Goal: Transaction & Acquisition: Purchase product/service

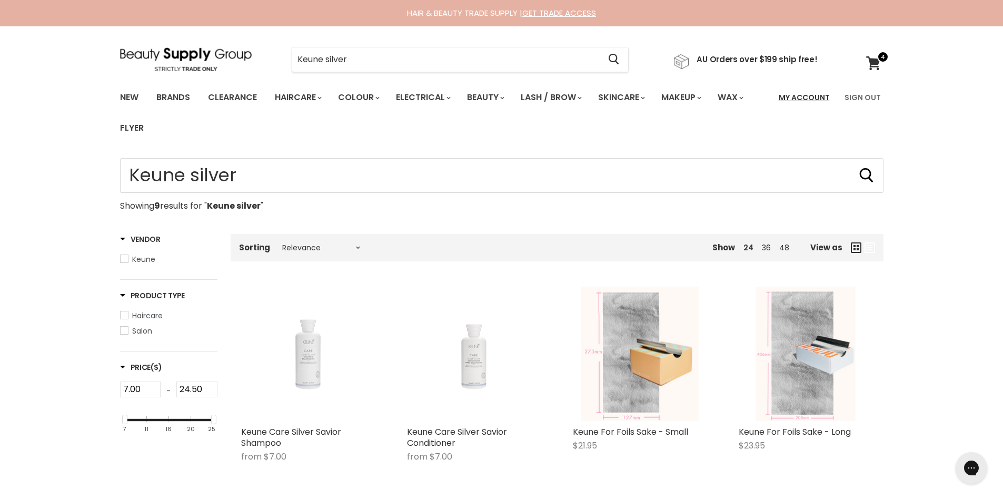
click at [807, 99] on link "My Account" at bounding box center [804, 97] width 64 height 22
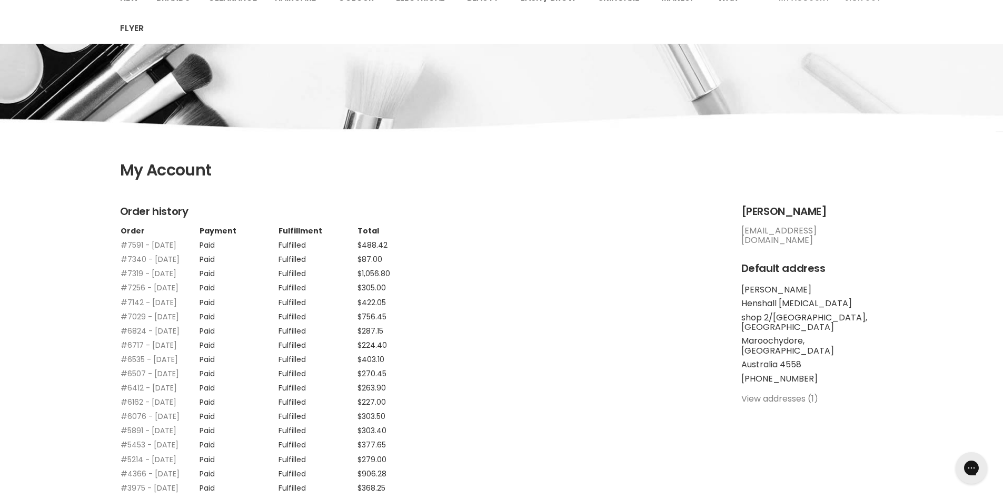
scroll to position [158, 0]
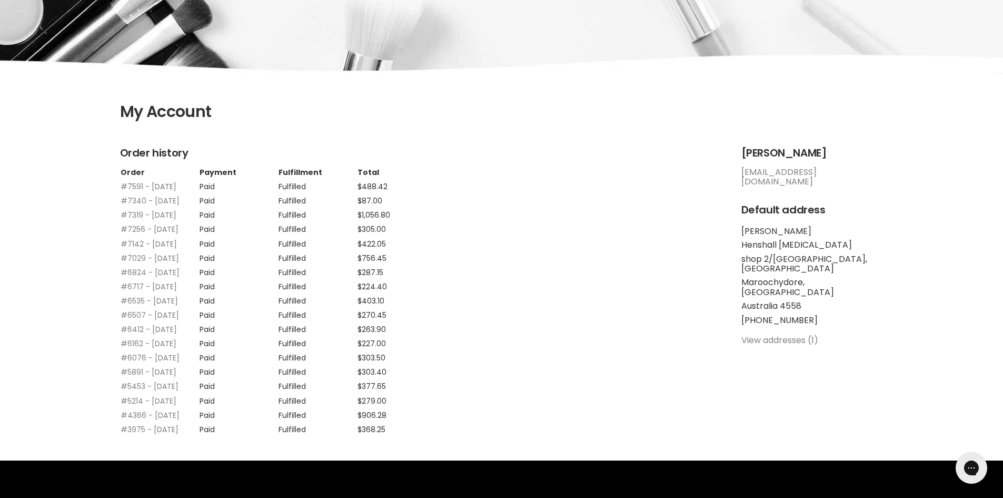
click at [128, 188] on link "#7591 - 15 Aug, 2025" at bounding box center [149, 186] width 56 height 11
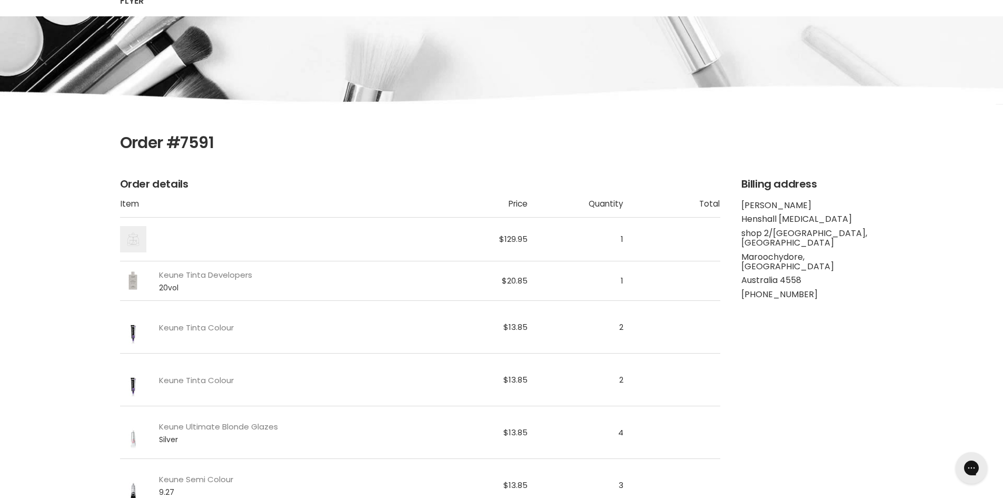
scroll to position [263, 0]
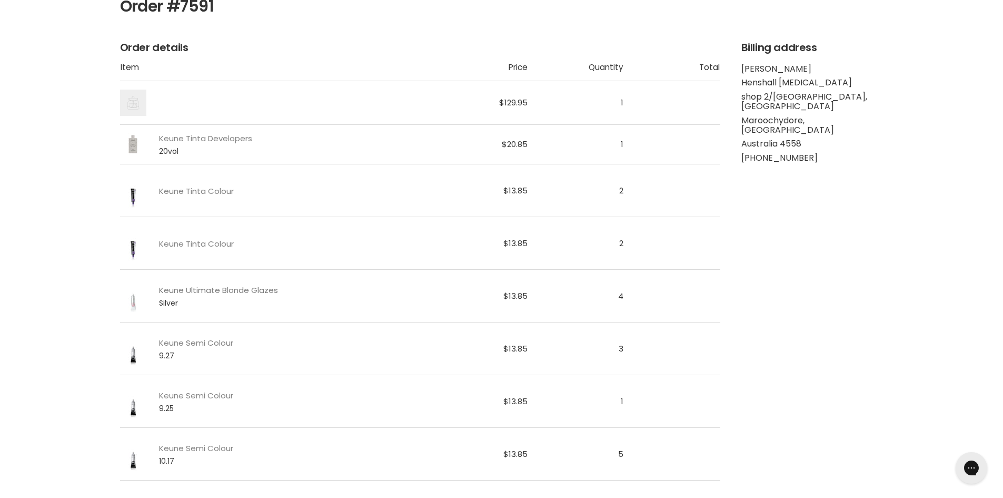
click at [165, 288] on link "Keune Ultimate Blonde Glazes" at bounding box center [218, 289] width 119 height 9
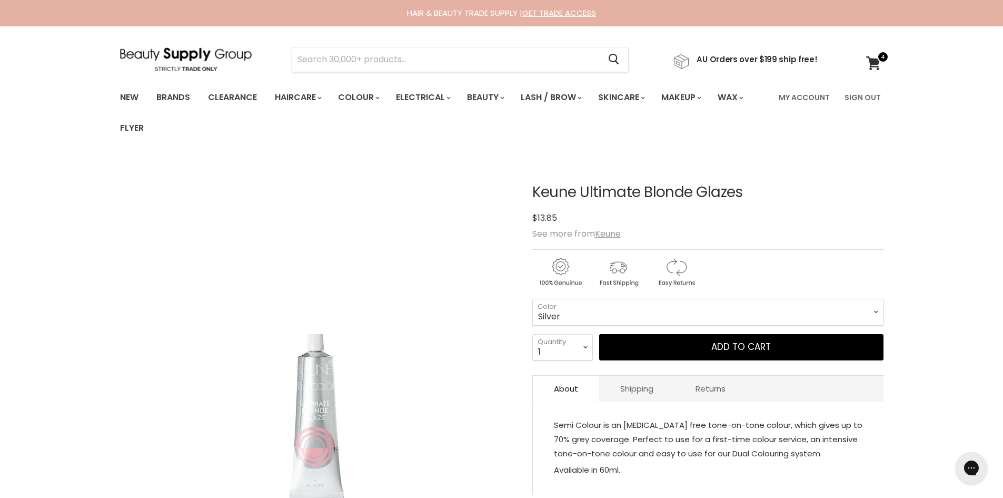
scroll to position [211, 0]
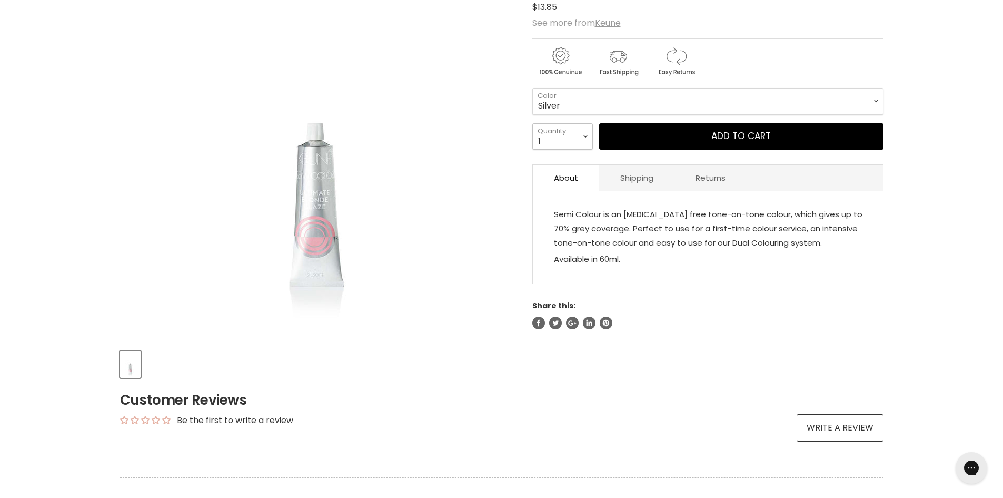
click at [553, 138] on select "1 2 3 4 5 6 7 8 9 10+" at bounding box center [562, 136] width 61 height 26
select select "4"
click at [532, 123] on select "1 2 3 4 5 6 7 8 9 10+" at bounding box center [562, 136] width 61 height 26
type input "4"
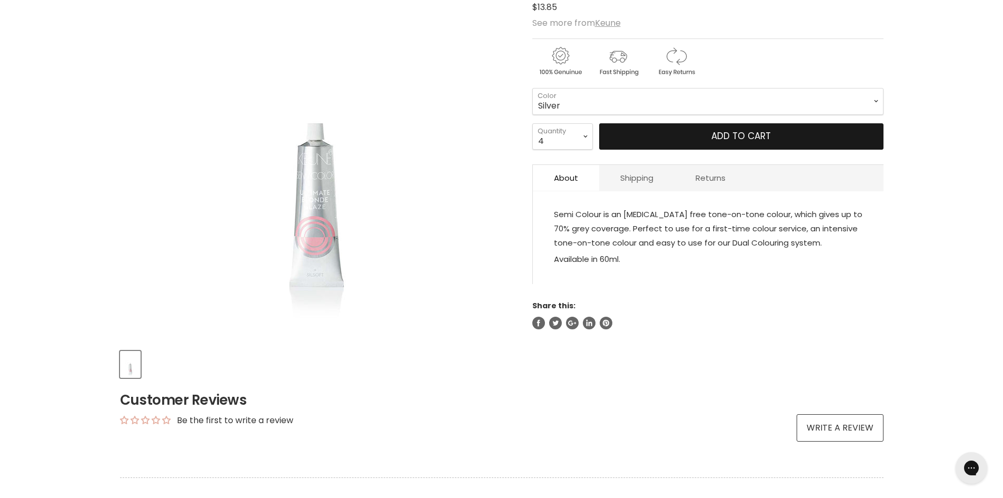
click at [749, 139] on span "Add to cart" at bounding box center [740, 136] width 59 height 13
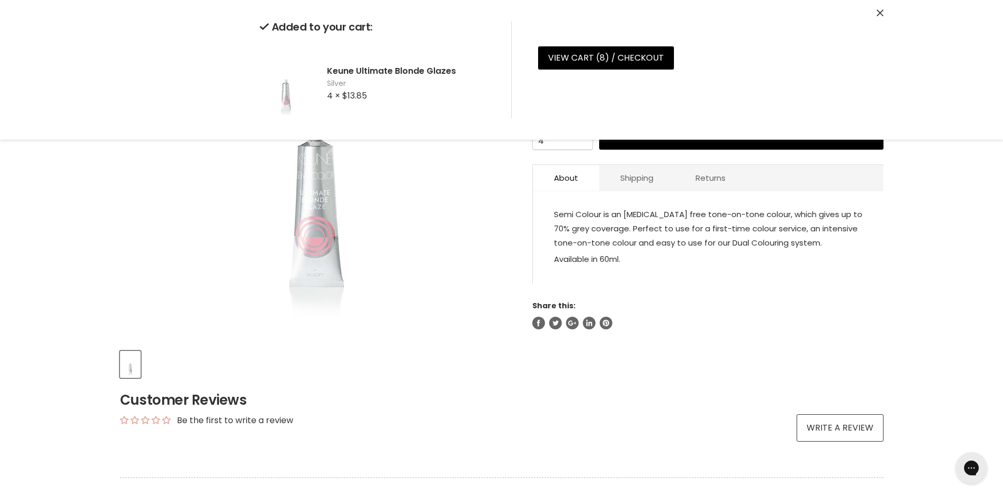
click at [960, 209] on div "Home Keune Ultimate Blonde Glazes Click or scroll to zoom Tap or pinch to zoom" at bounding box center [501, 351] width 1003 height 808
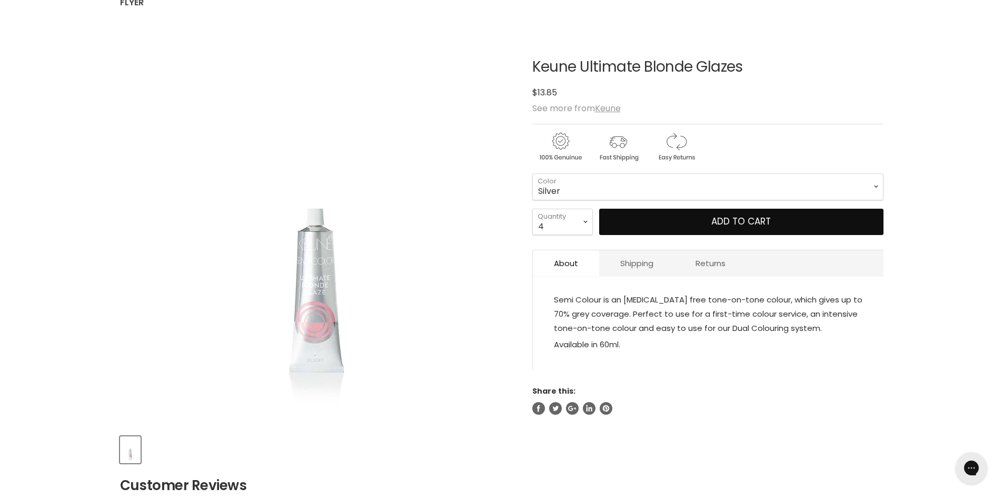
scroll to position [0, 0]
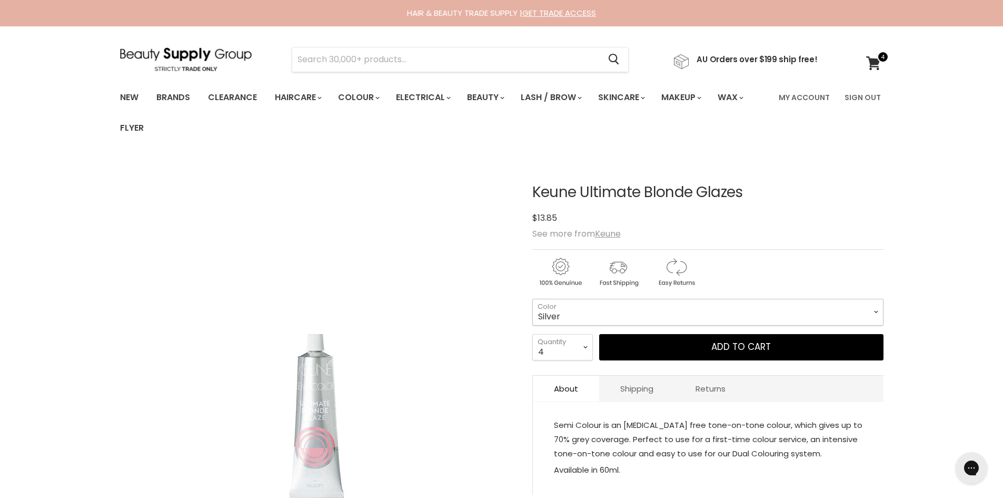
click at [739, 306] on select "Honey Peach Champagne Soft Pink Silver Beige Silver Lilac Grey Clear" at bounding box center [707, 312] width 351 height 26
click at [825, 222] on div "$13.85" at bounding box center [707, 218] width 351 height 14
drag, startPoint x: 796, startPoint y: 94, endPoint x: 795, endPoint y: 117, distance: 23.7
click at [796, 94] on link "My Account" at bounding box center [804, 97] width 64 height 22
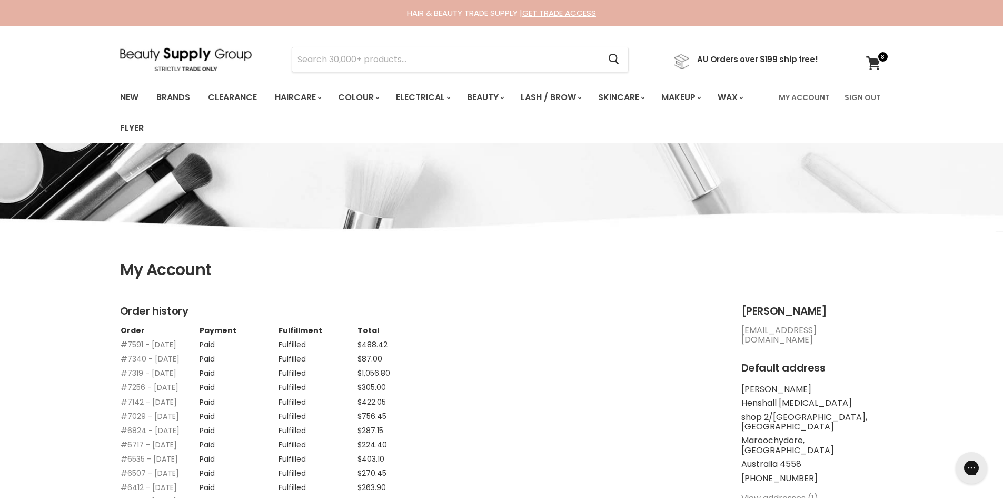
click at [144, 343] on link "#7591 - 15 Aug, 2025" at bounding box center [149, 344] width 56 height 11
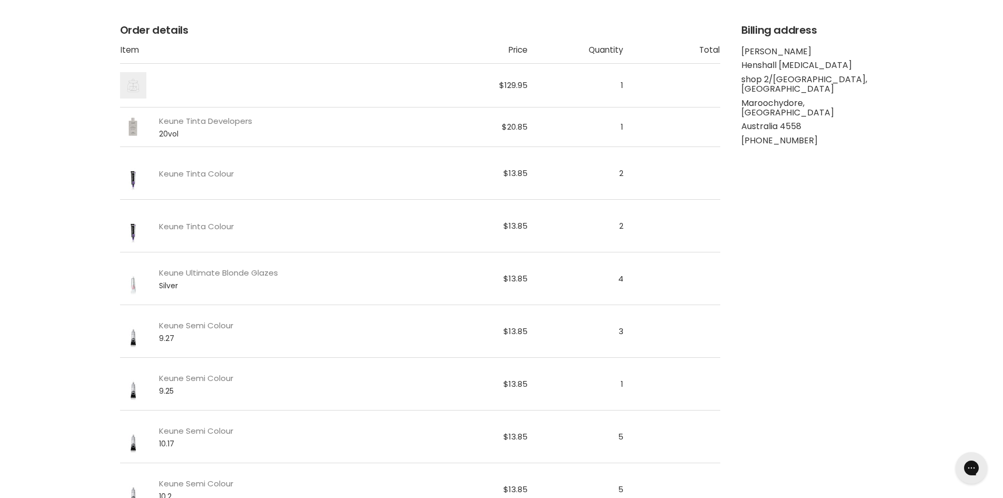
scroll to position [421, 0]
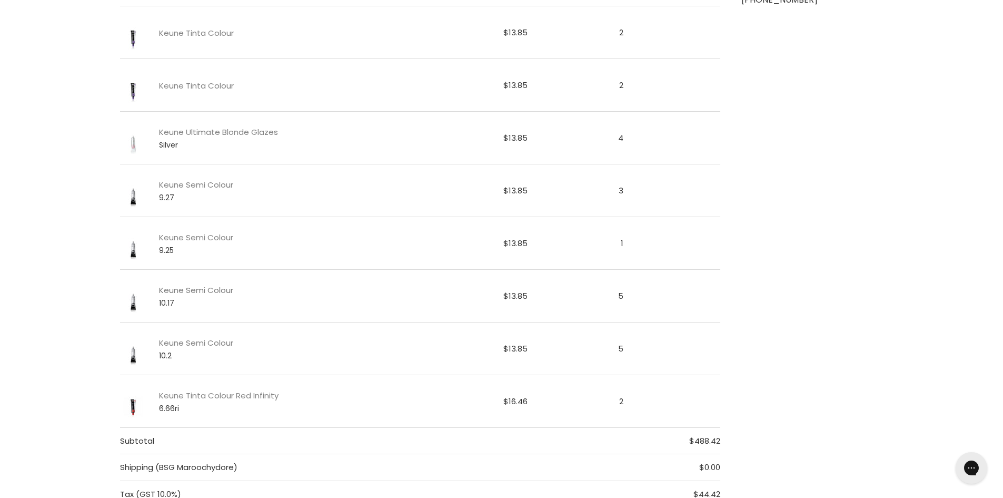
click at [194, 287] on link "Keune Semi Colour" at bounding box center [196, 289] width 74 height 9
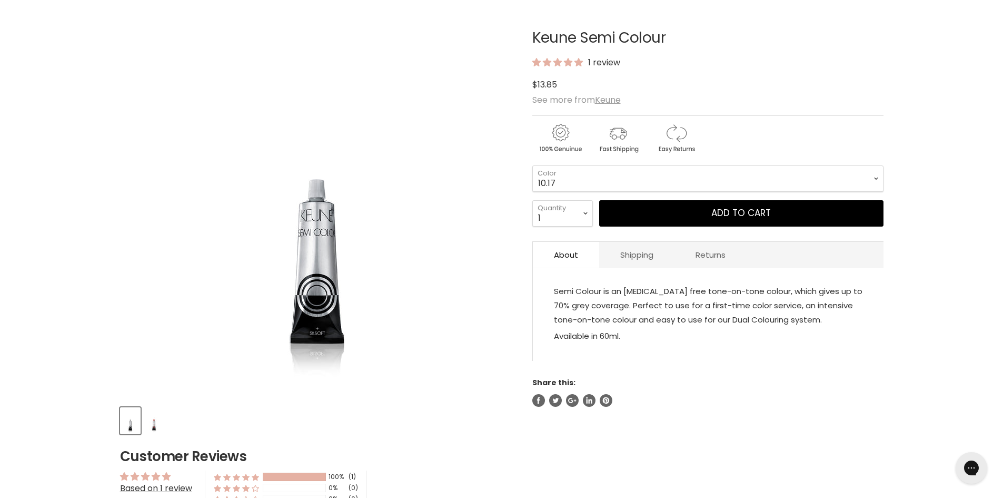
scroll to position [158, 0]
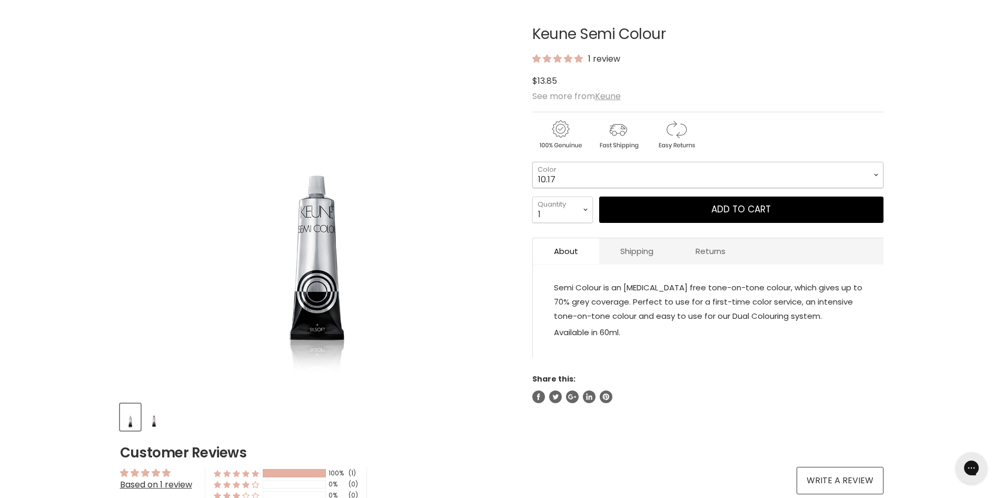
click at [631, 181] on select "1 3 3.1 4 4.7 4.37 4.53 4.6 4.76ri 5 5.11 5.23 5.35 5.4 5.81" at bounding box center [707, 175] width 351 height 26
click at [532, 162] on select "1 3 3.1 4 4.7 4.37 4.53 4.6 4.76ri 5 5.11 5.23 5.35 5.4 5.81" at bounding box center [707, 175] width 351 height 26
select select "10.7"
click at [563, 210] on select "1 2 3 4 5 6 7 8 9 10+" at bounding box center [562, 209] width 61 height 26
select select "2"
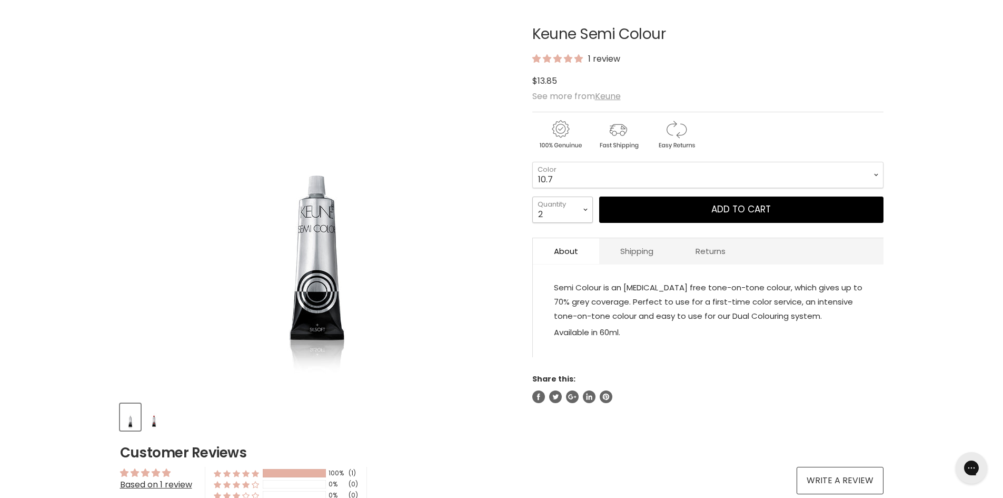
click at [532, 196] on select "1 2 3 4 5 6 7 8 9 10+" at bounding box center [562, 209] width 61 height 26
type input "2"
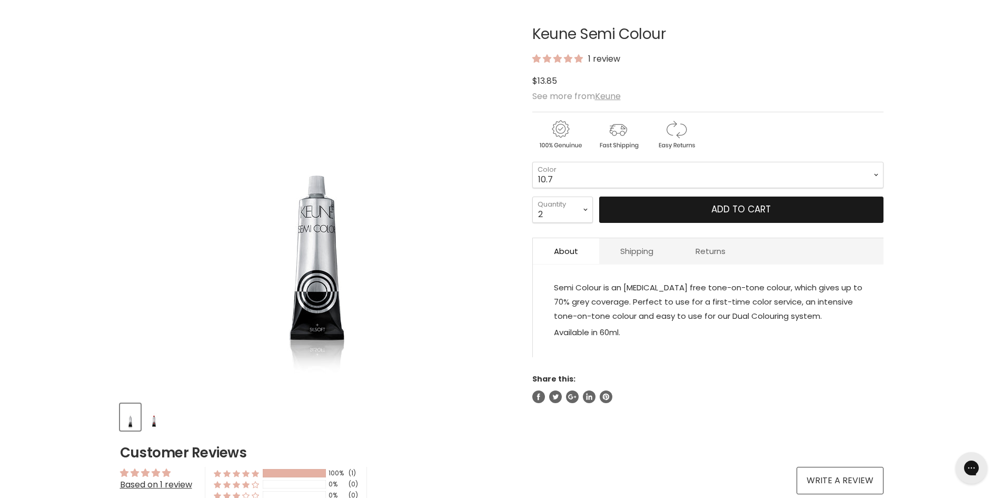
click at [678, 202] on button "Add to cart" at bounding box center [741, 209] width 284 height 26
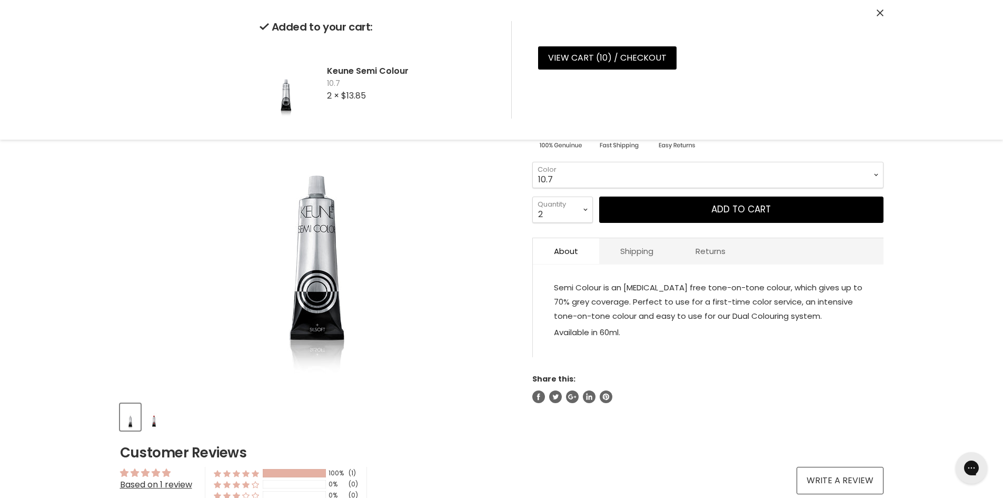
click at [699, 173] on select "1 3 3.1 4 4.7 4.37 4.53 4.6 4.76ri 5 5.11 5.23 5.35 5.4 5.81" at bounding box center [707, 175] width 351 height 26
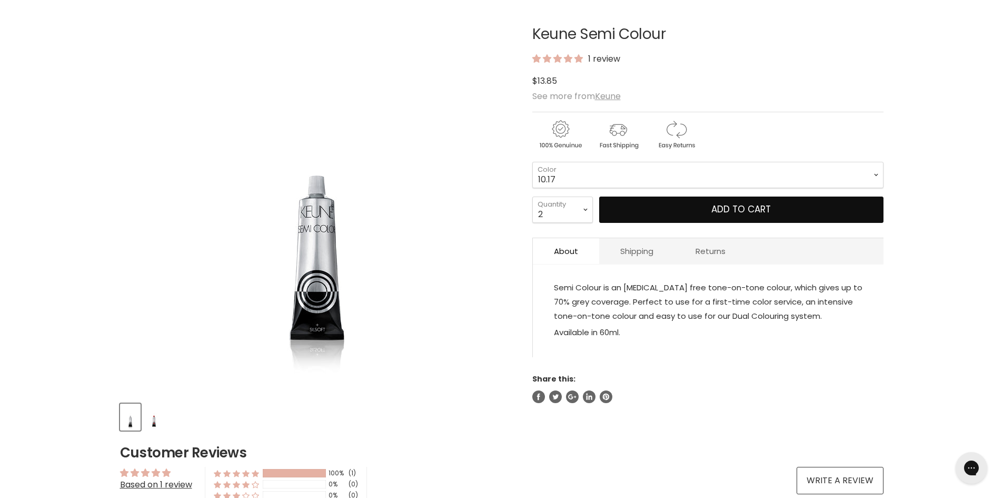
click at [532, 162] on select "1 3 3.1 4 4.7 4.37 4.53 4.6 4.76ri 5 5.11 5.23 5.35 5.4 5.81" at bounding box center [707, 175] width 351 height 26
select select "10.17"
click at [564, 215] on select "1 2 3 4 5 6 7 8 9 10+" at bounding box center [562, 209] width 61 height 26
select select "4"
click at [532, 196] on select "1 2 3 4 5 6 7 8 9 10+" at bounding box center [562, 209] width 61 height 26
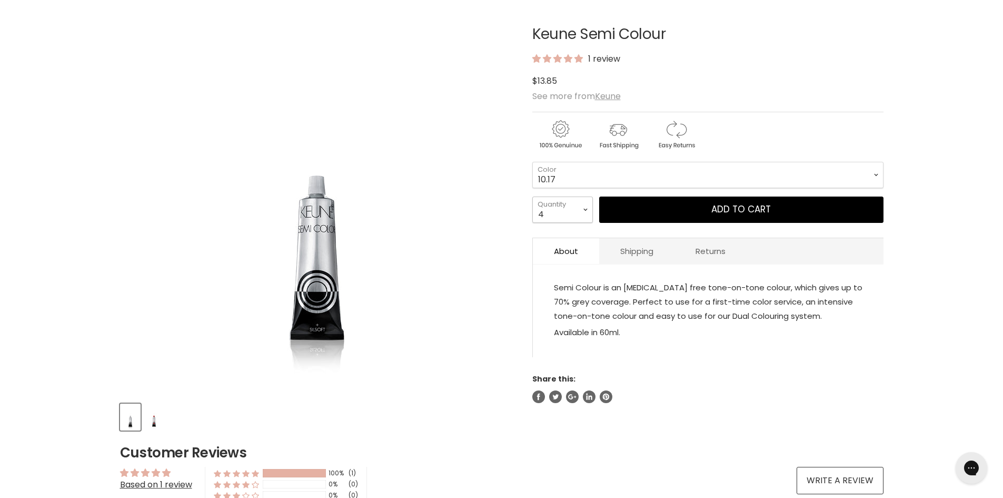
type input "4"
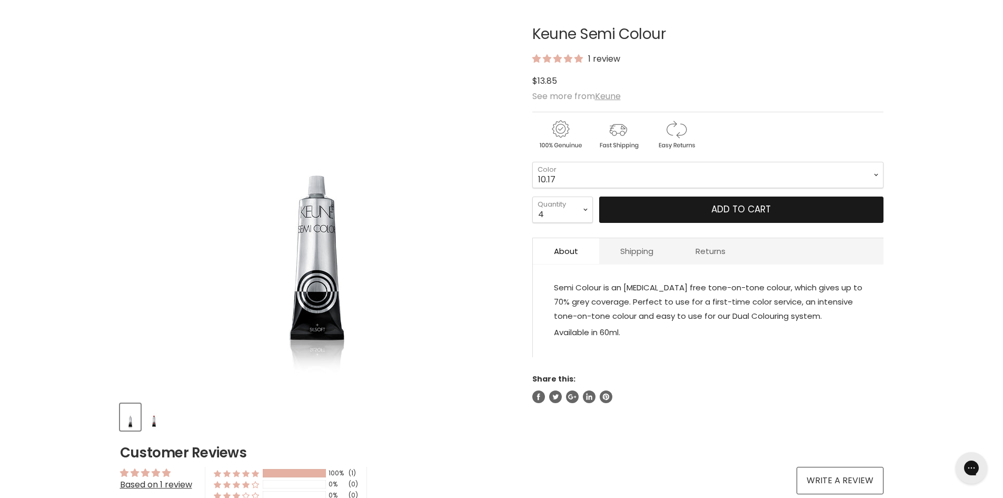
click at [683, 207] on button "Add to cart" at bounding box center [741, 209] width 284 height 26
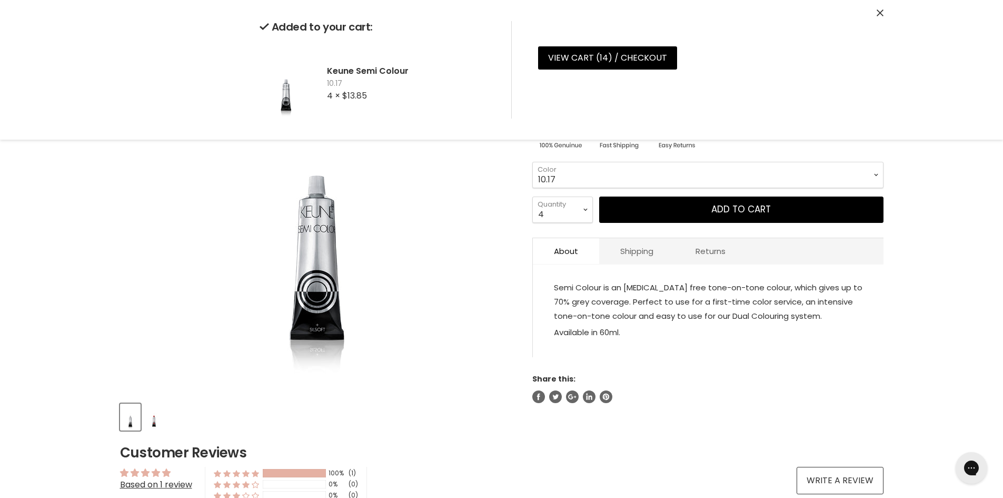
click at [670, 180] on select "1 3 3.1 4 4.7 4.37 4.53 4.6 4.76ri 5 5.11 5.23 5.35 5.4 5.81" at bounding box center [707, 175] width 351 height 26
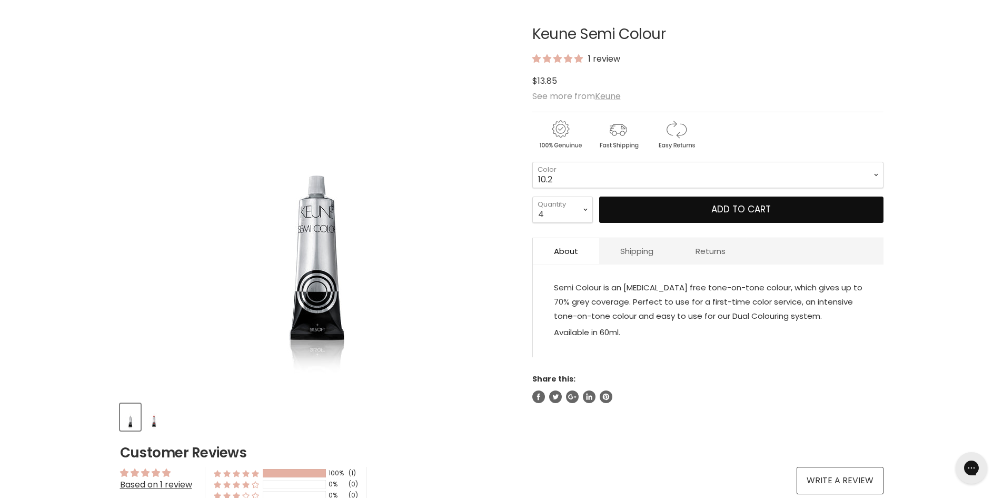
click at [532, 162] on select "1 3 3.1 4 4.7 4.37 4.53 4.6 4.76ri 5 5.11 5.23 5.35 5.4 5.81" at bounding box center [707, 175] width 351 height 26
click at [633, 211] on button "Add to cart" at bounding box center [741, 209] width 284 height 26
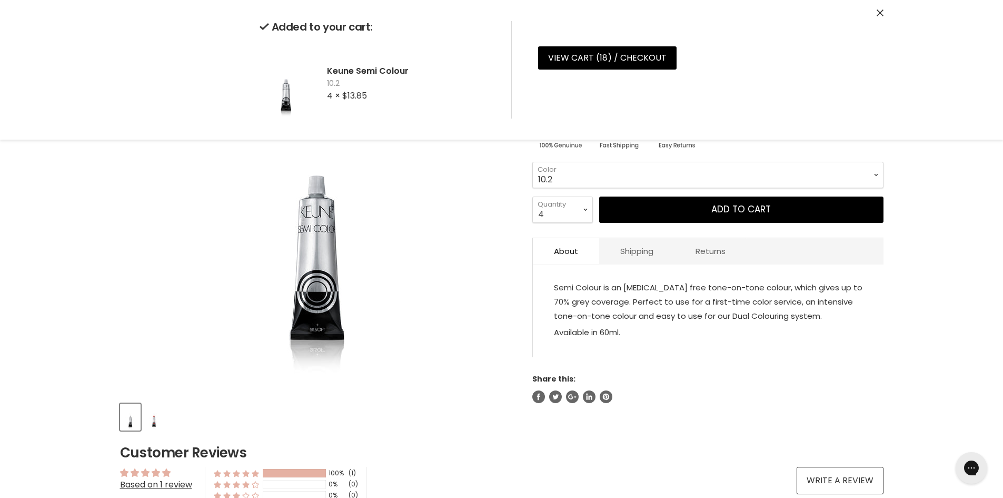
click at [602, 165] on select "1 3 3.1 4 4.7 4.37 4.53 4.6 4.76ri 5 5.11 5.23 5.35 5.4 5.81" at bounding box center [707, 175] width 351 height 26
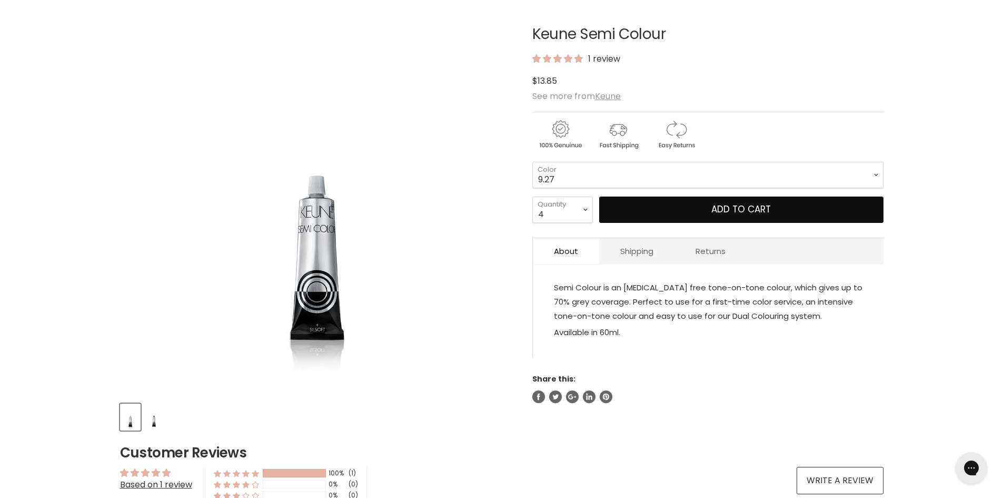
click at [532, 162] on select "1 3 3.1 4 4.7 4.37 4.53 4.6 4.76ri 5 5.11 5.23 5.35 5.4 5.81" at bounding box center [707, 175] width 351 height 26
click at [721, 208] on button "Add to cart" at bounding box center [741, 209] width 284 height 26
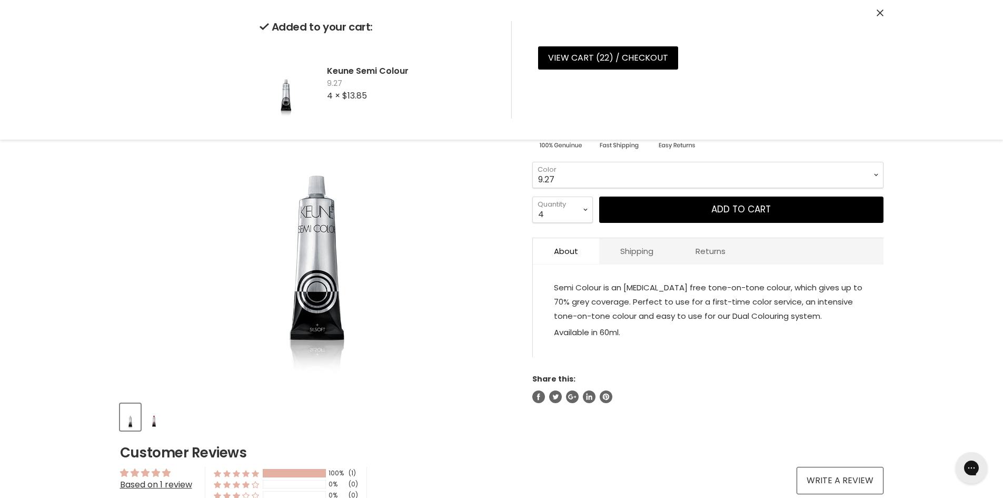
click at [641, 168] on select "1 3 3.1 4 4.7 4.37 4.53 4.6 4.76ri 5 5.11 5.23 5.35 5.4 5.81" at bounding box center [707, 175] width 351 height 26
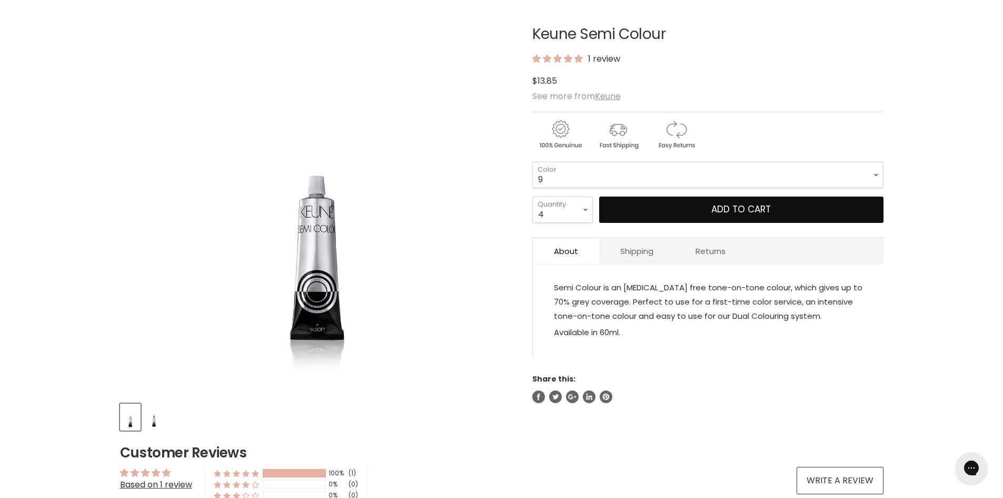
click at [532, 162] on select "1 3 3.1 4 4.7 4.37 4.53 4.6 4.76ri 5 5.11 5.23 5.35 5.4 5.81" at bounding box center [707, 175] width 351 height 26
select select "9"
click at [572, 206] on select "1 2 3 4 5 6 7 8 9 10+" at bounding box center [562, 209] width 61 height 26
select select "1"
click at [532, 196] on select "1 2 3 4 5 6 7 8 9 10+" at bounding box center [562, 209] width 61 height 26
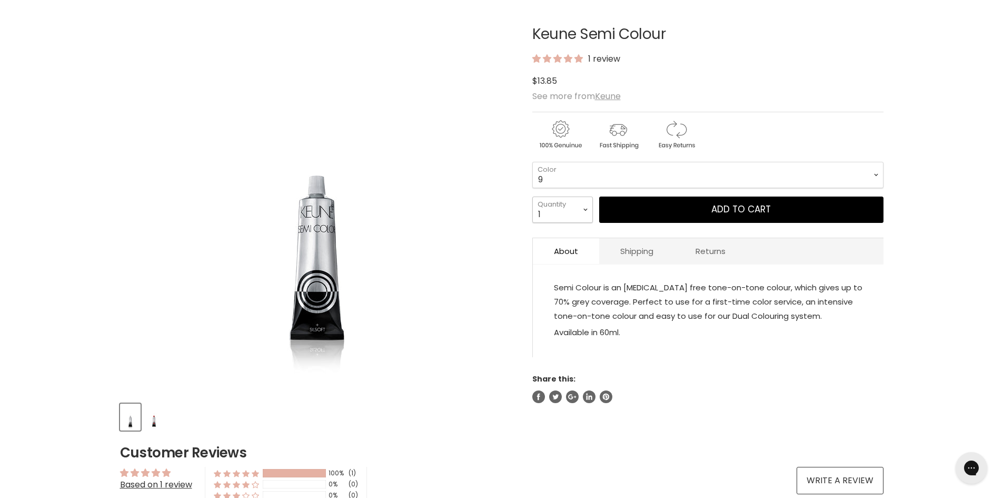
type input "1"
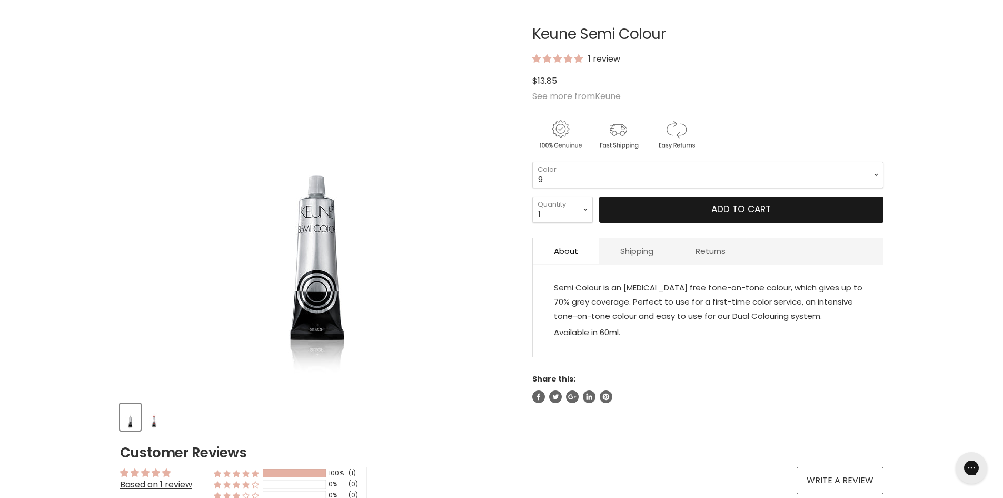
click at [649, 211] on button "Add to cart" at bounding box center [741, 209] width 284 height 26
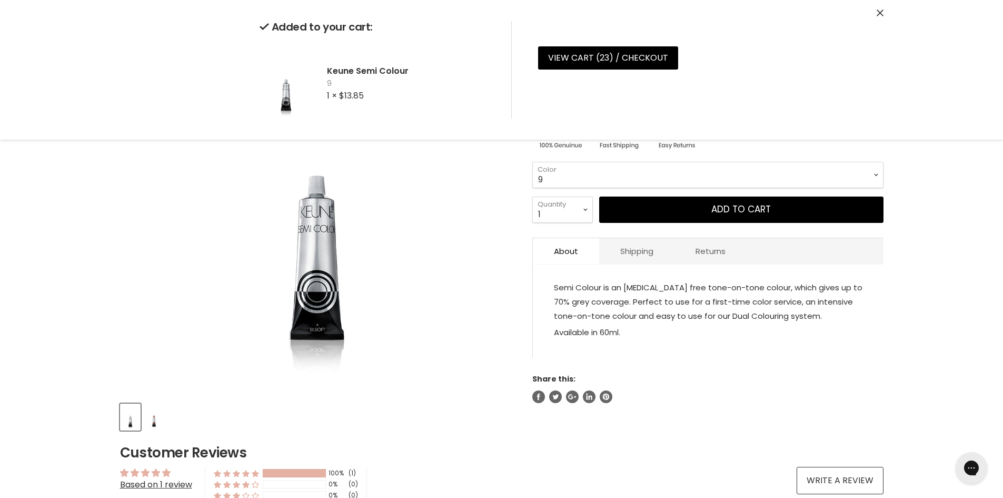
click at [967, 203] on div "Home Keune Semi Colour Click or scroll to zoom Tap or pinch to zoom" at bounding box center [501, 489] width 1003 height 979
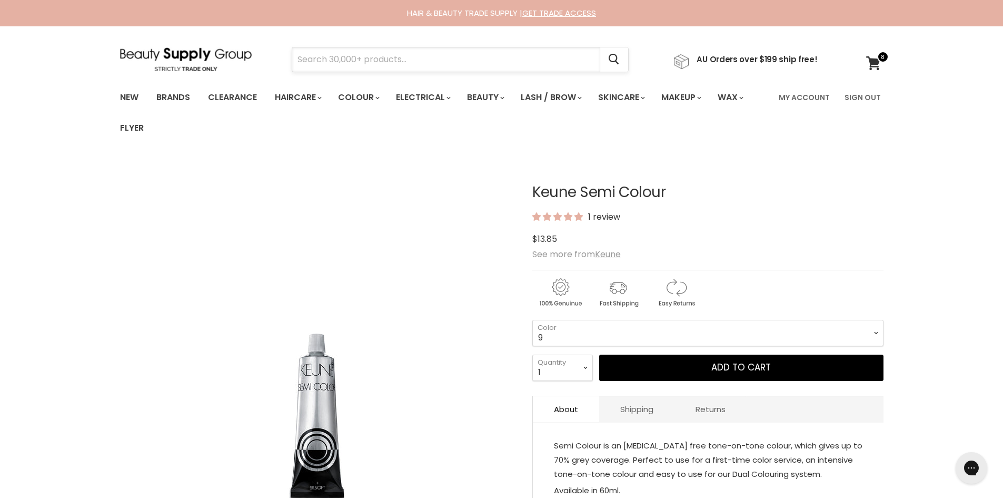
click at [347, 58] on input "Search" at bounding box center [446, 59] width 308 height 24
type input "keune activator"
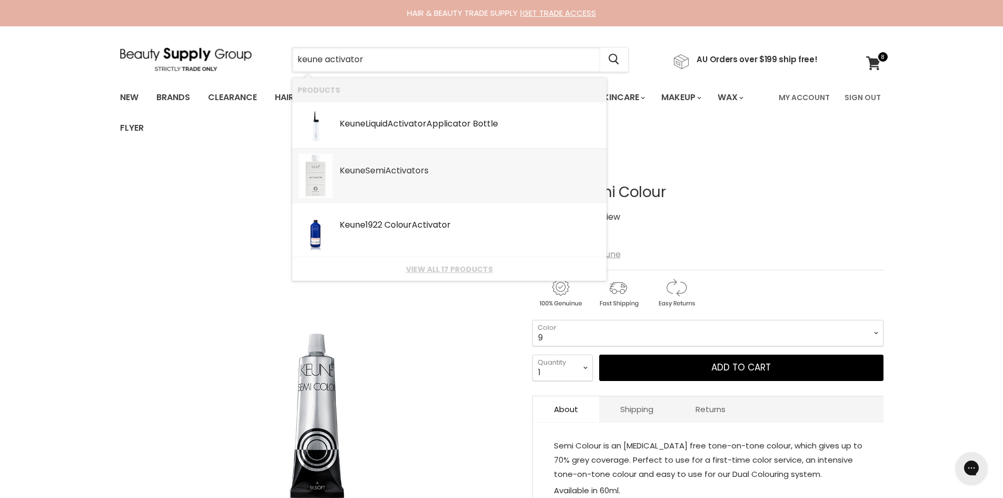
click at [435, 185] on link "Keune Semi Activator s SKU: 8717185383232 Keune" at bounding box center [449, 176] width 304 height 44
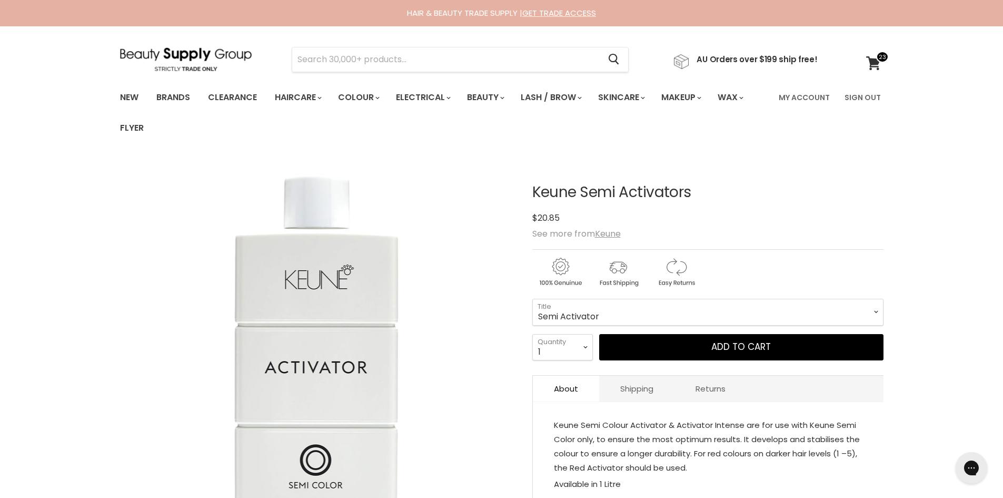
scroll to position [211, 0]
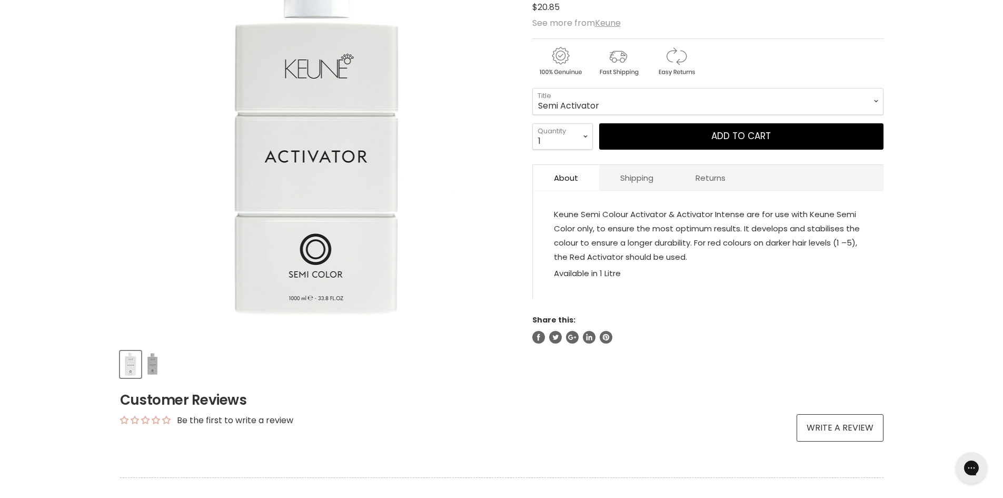
click at [155, 359] on img "Product thumbnails" at bounding box center [152, 364] width 14 height 25
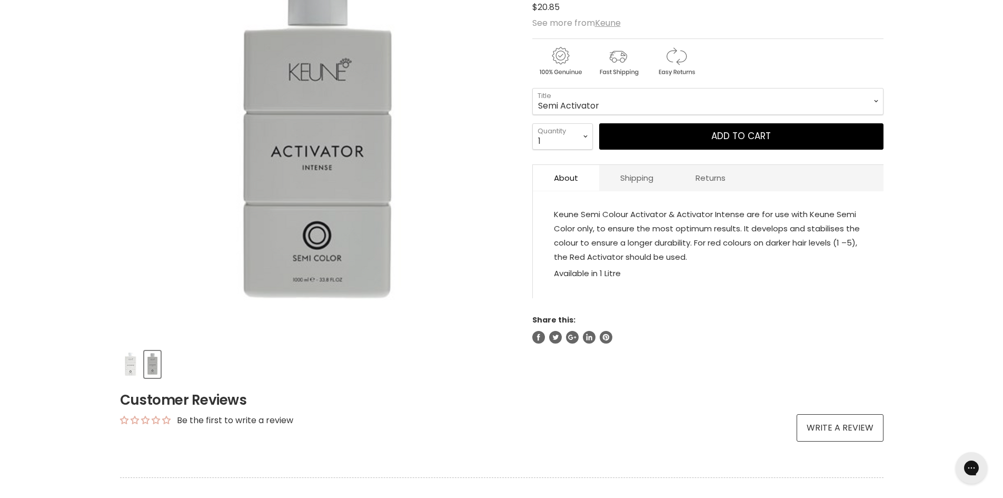
click at [128, 363] on img "Product thumbnails" at bounding box center [130, 364] width 19 height 25
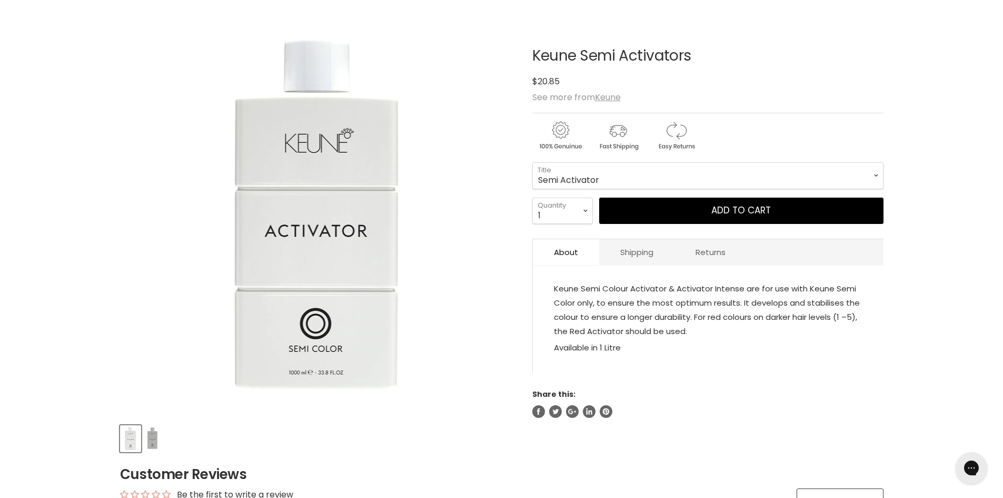
scroll to position [53, 0]
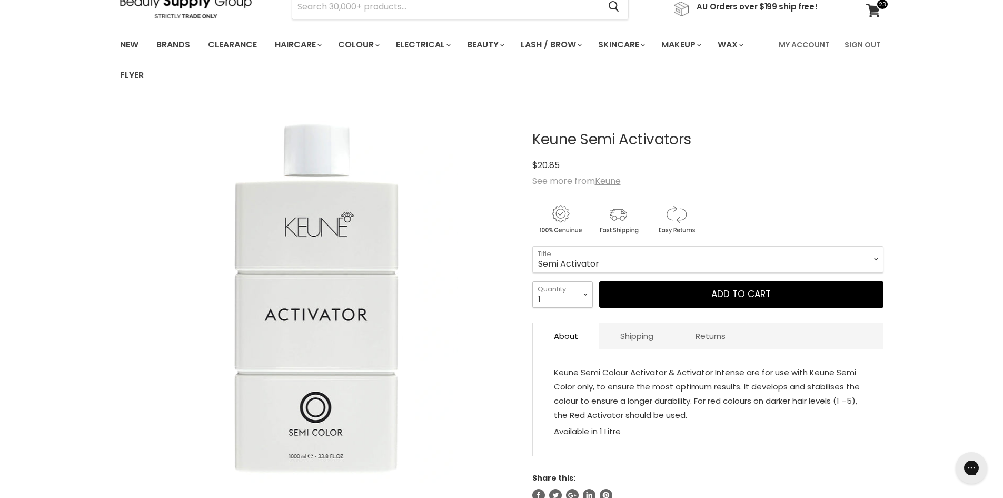
click at [576, 294] on select "1 2 3 4 5 6 7 8 9 10+" at bounding box center [562, 294] width 61 height 26
select select "4"
click at [532, 281] on select "1 2 3 4 5 6 7 8 9 10+" at bounding box center [562, 294] width 61 height 26
type input "4"
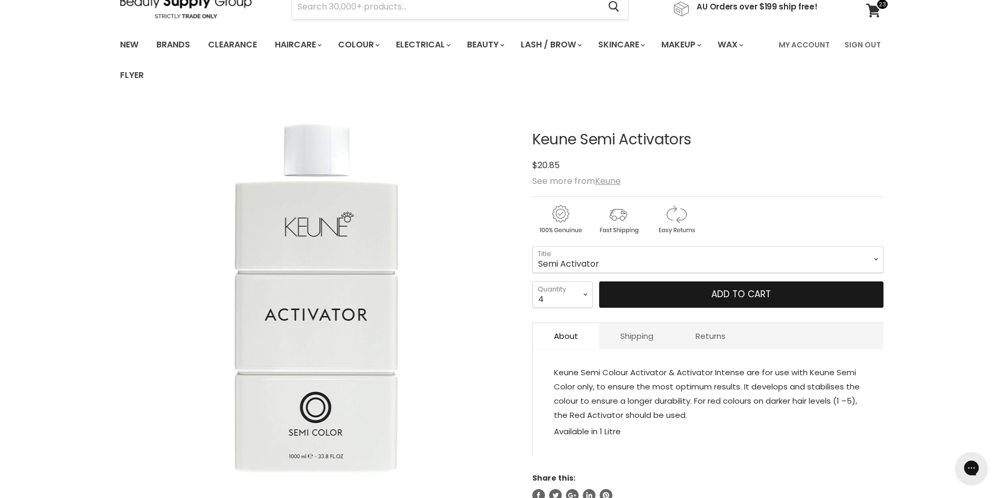
click at [661, 305] on button "Add to cart" at bounding box center [741, 294] width 284 height 26
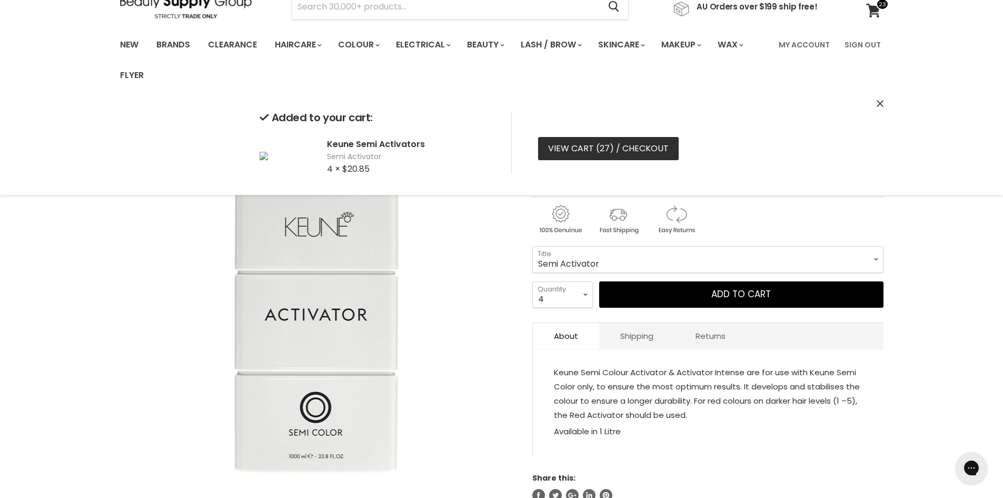
click at [633, 143] on link "View cart ( 27 ) / Checkout" at bounding box center [608, 148] width 141 height 23
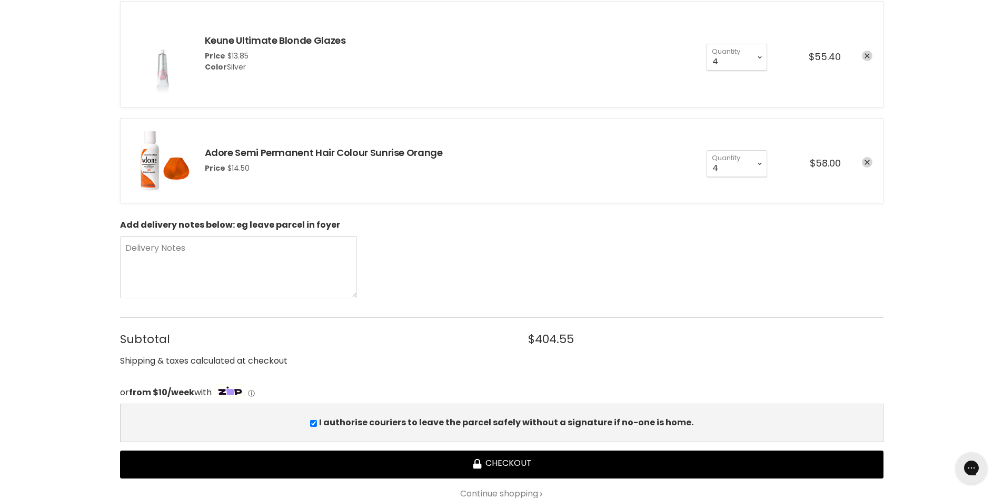
scroll to position [948, 0]
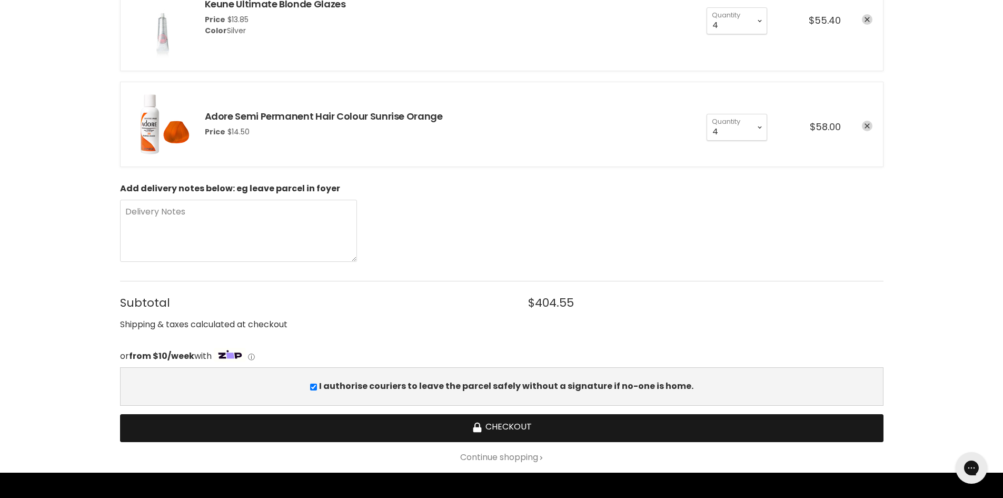
click at [533, 430] on button "Checkout" at bounding box center [501, 428] width 763 height 28
